Goal: Find specific fact: Find specific fact

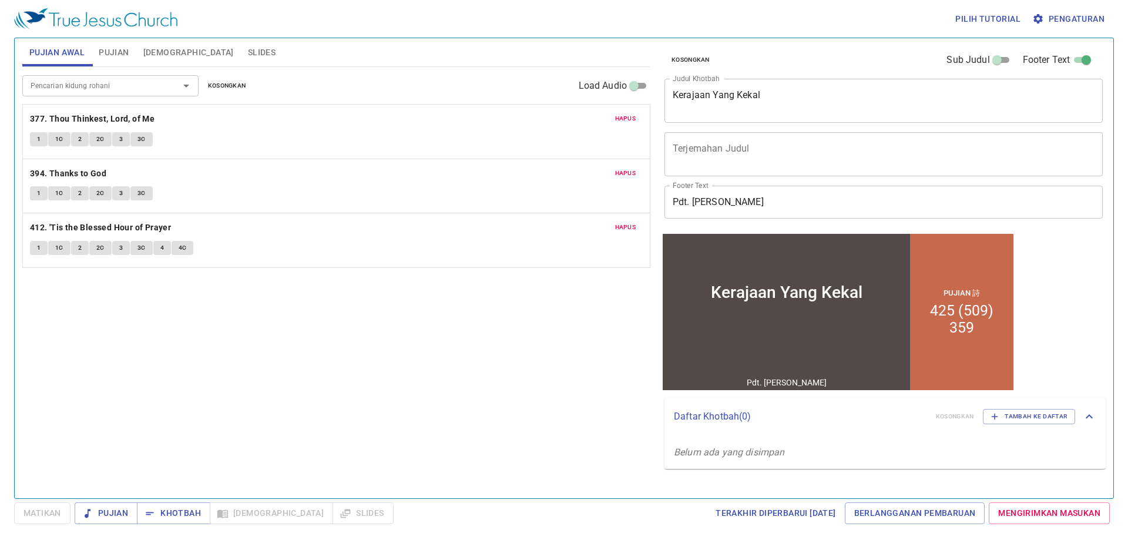
click at [626, 119] on span "Hapus" at bounding box center [625, 118] width 21 height 11
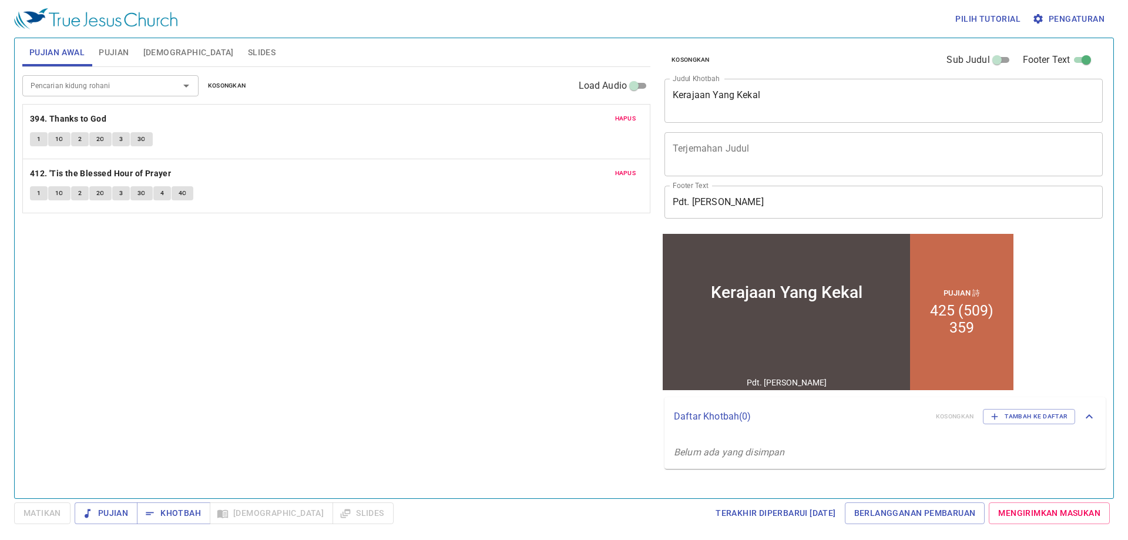
click at [626, 119] on span "Hapus" at bounding box center [625, 118] width 21 height 11
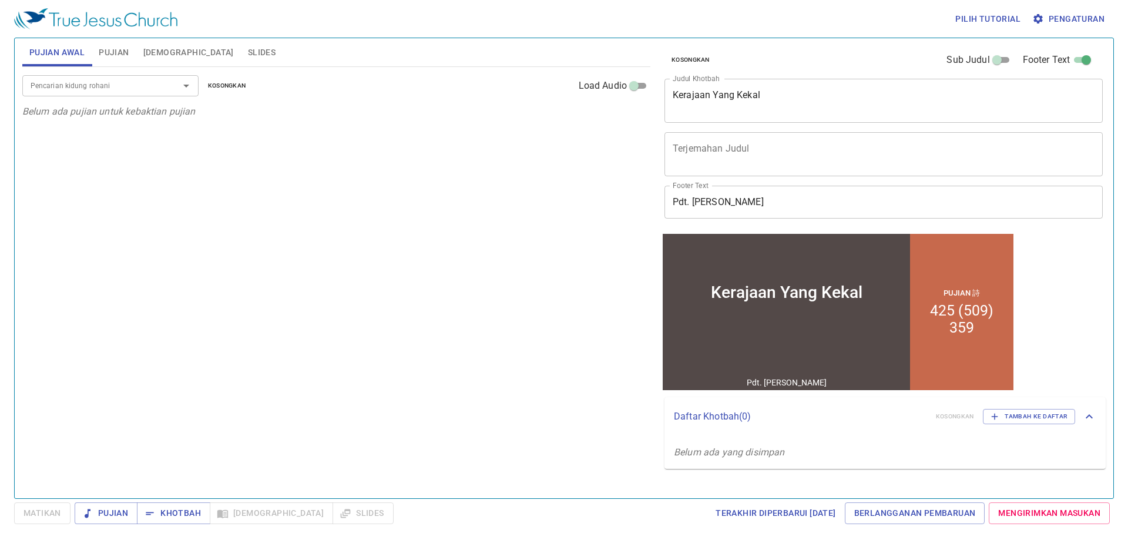
click at [97, 86] on input "Pencarian kidung rohani" at bounding box center [93, 86] width 134 height 14
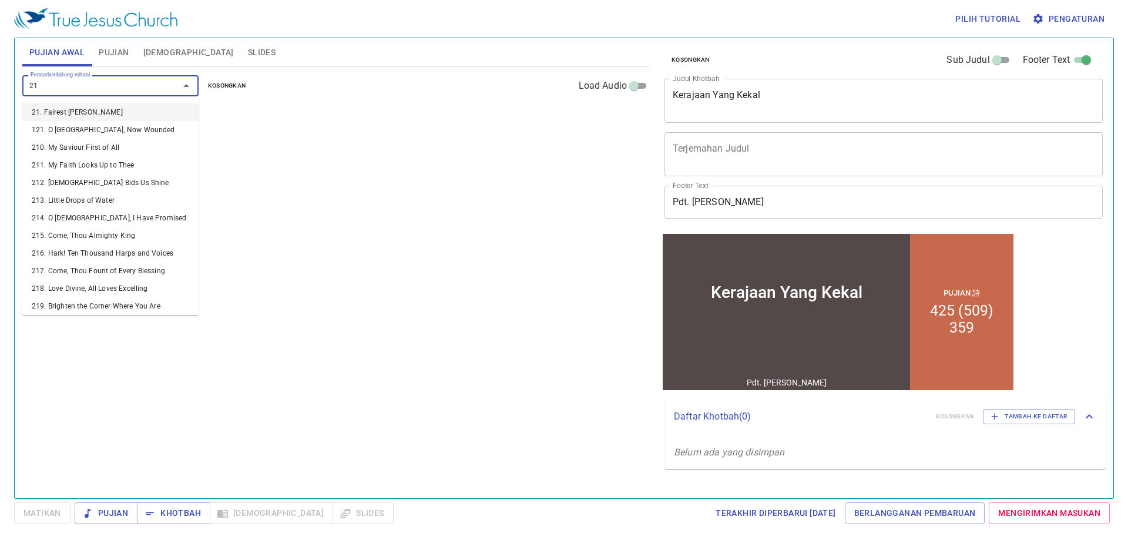
type input "216"
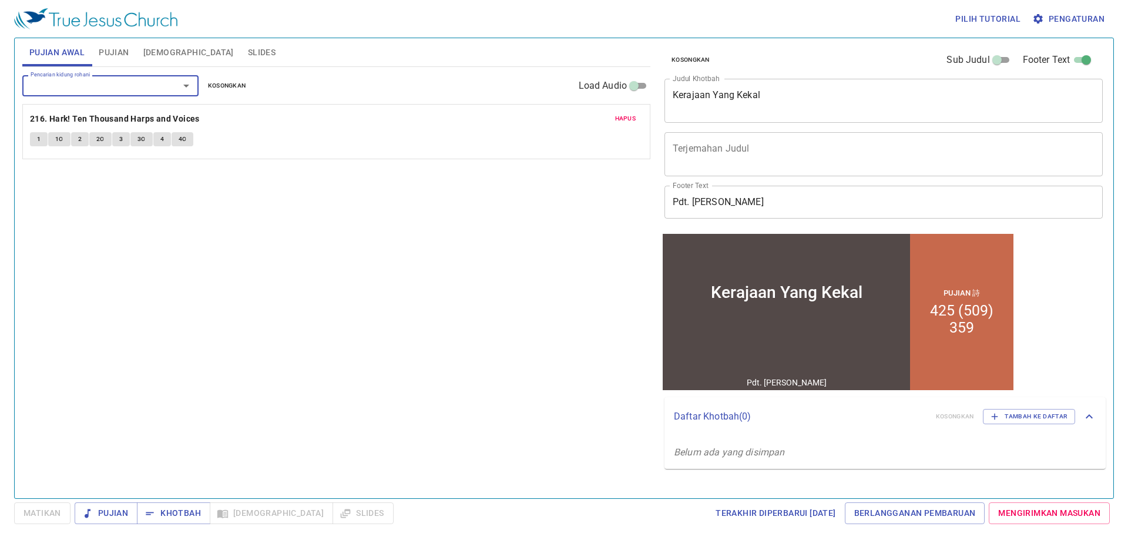
click at [97, 86] on input "Pencarian kidung rohani" at bounding box center [93, 86] width 134 height 14
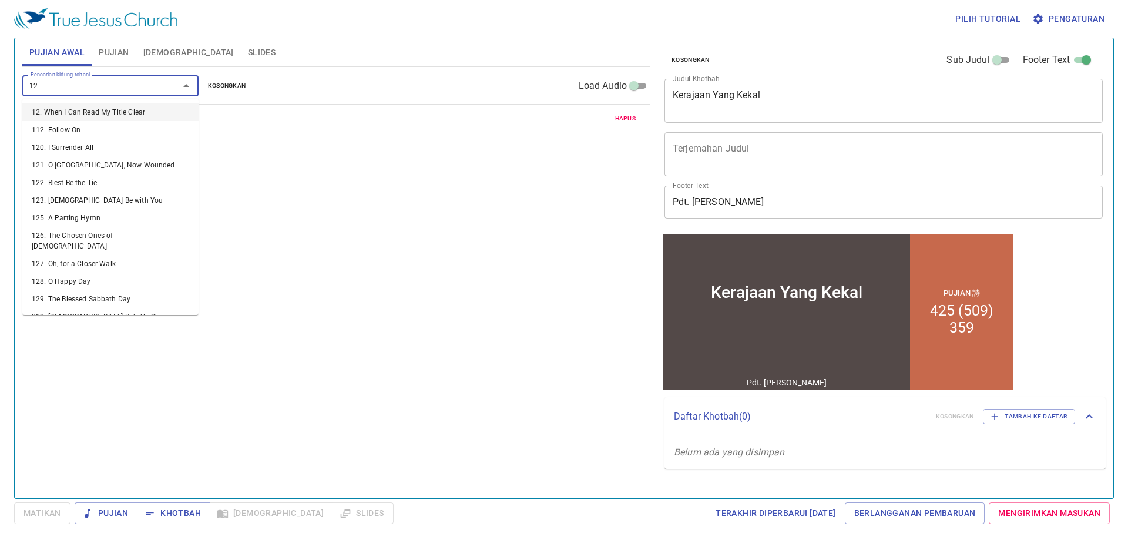
type input "126"
